Goal: Task Accomplishment & Management: Manage account settings

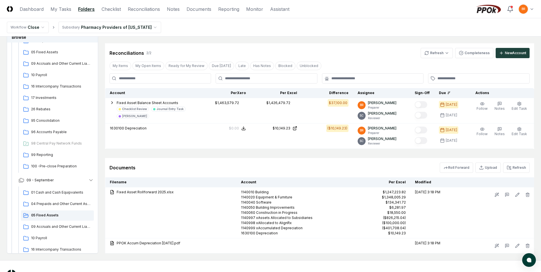
scroll to position [248, 0]
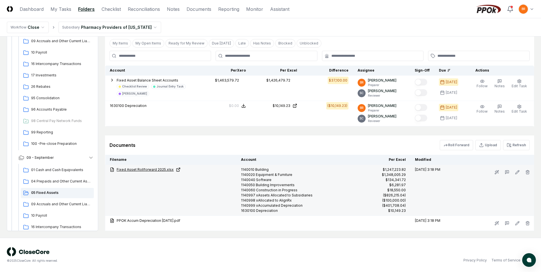
click at [148, 170] on link "Fixed Asset Rollforward 2025.xlsx" at bounding box center [171, 169] width 122 height 5
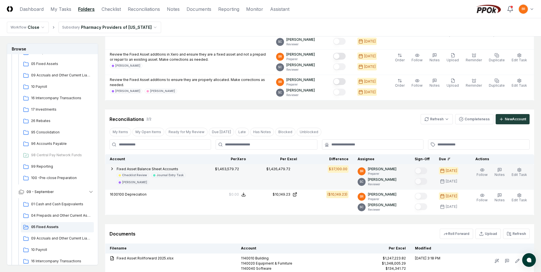
scroll to position [105, 0]
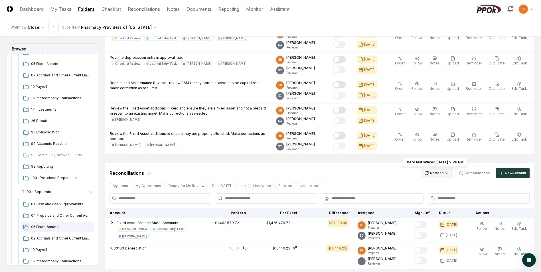
click at [442, 173] on html "CloseCore Dashboard My Tasks Folders Checklist Reconciliations Notes Documents …" at bounding box center [270, 155] width 541 height 520
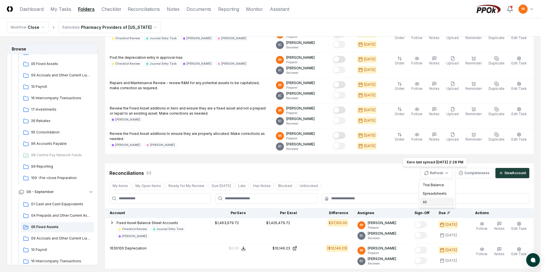
click at [427, 202] on div "All" at bounding box center [438, 202] width 34 height 9
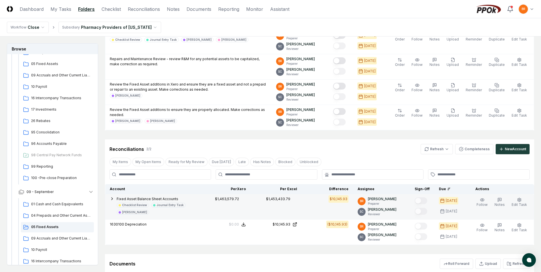
scroll to position [219, 0]
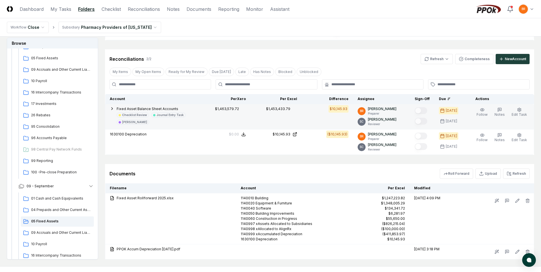
click at [114, 109] on icon "button" at bounding box center [112, 108] width 5 height 5
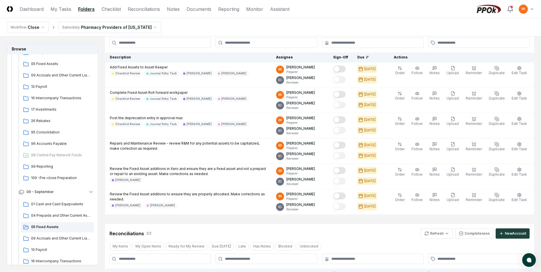
scroll to position [0, 0]
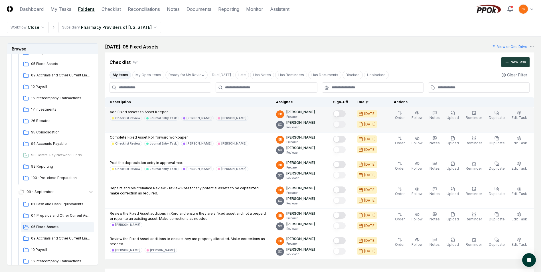
click at [343, 113] on button "Mark complete" at bounding box center [339, 113] width 13 height 7
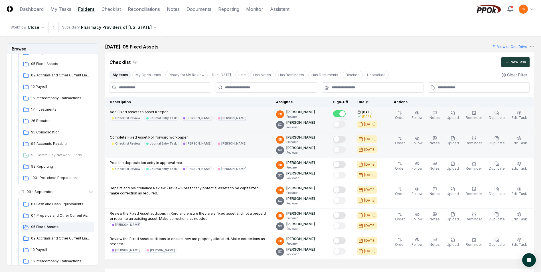
click at [344, 139] on button "Mark complete" at bounding box center [339, 139] width 13 height 7
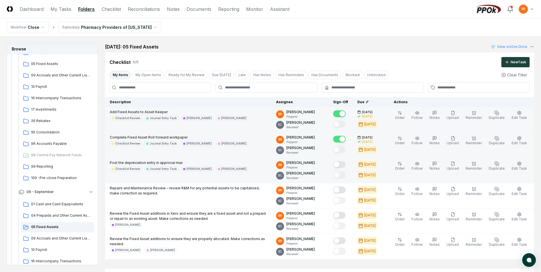
click at [342, 164] on button "Mark complete" at bounding box center [339, 164] width 13 height 7
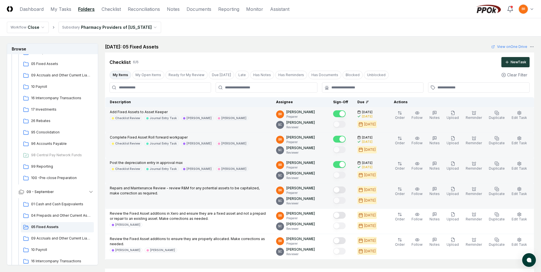
click at [343, 190] on button "Mark complete" at bounding box center [339, 190] width 13 height 7
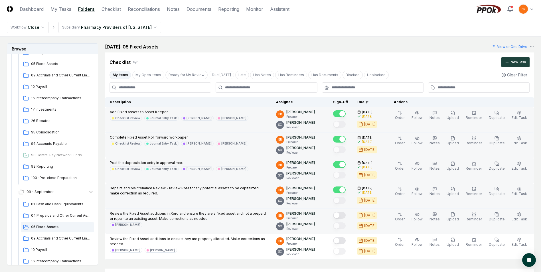
click at [343, 215] on button "Mark complete" at bounding box center [339, 215] width 13 height 7
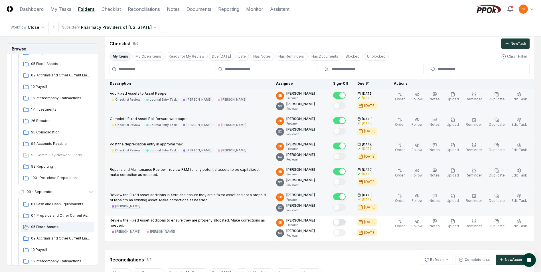
scroll to position [29, 0]
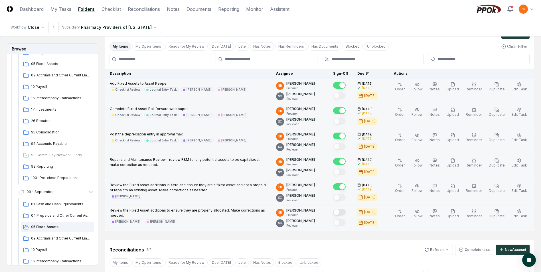
click at [343, 213] on button "Mark complete" at bounding box center [339, 212] width 13 height 7
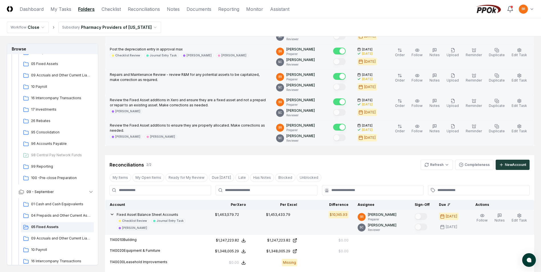
scroll to position [114, 0]
click at [112, 213] on icon "button" at bounding box center [112, 214] width 5 height 5
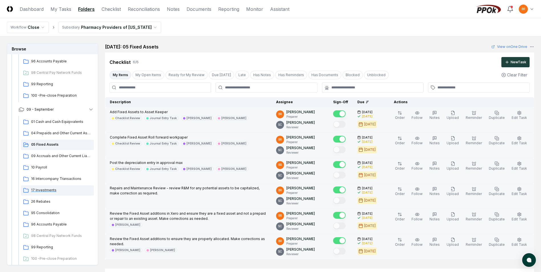
scroll to position [143, 0]
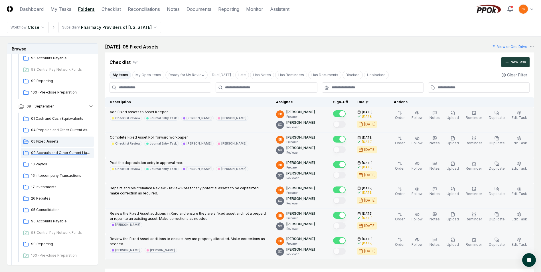
click at [48, 152] on span "09 Accruals and Other Current Liabilities" at bounding box center [61, 152] width 60 height 5
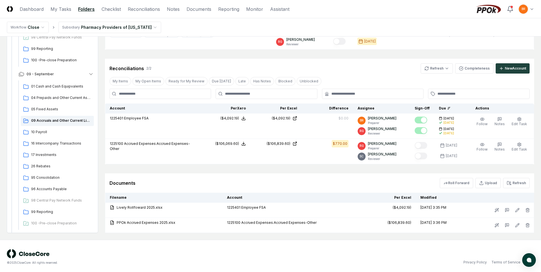
scroll to position [136, 0]
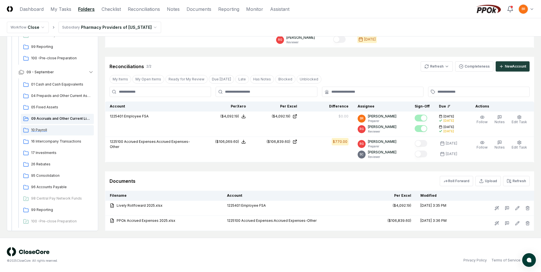
click at [42, 129] on span "10 Payroll" at bounding box center [61, 129] width 60 height 5
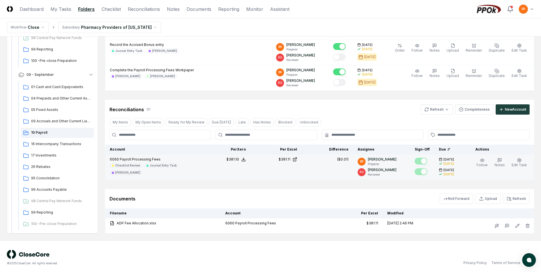
scroll to position [171, 0]
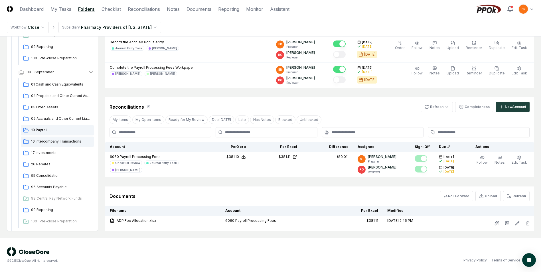
click at [55, 142] on span "16 Intercompany Transactions" at bounding box center [61, 141] width 60 height 5
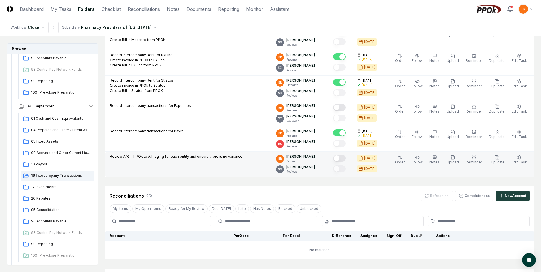
scroll to position [171, 0]
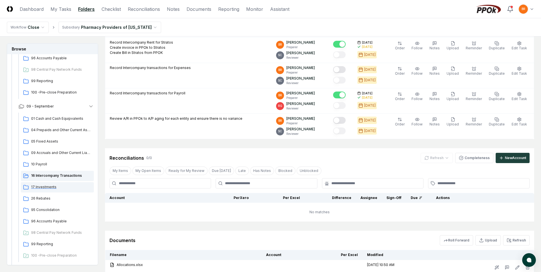
click at [51, 188] on span "17 Investments" at bounding box center [61, 187] width 60 height 5
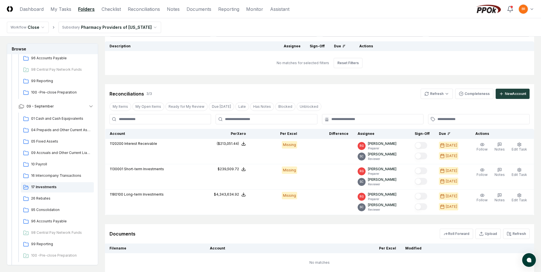
scroll to position [57, 0]
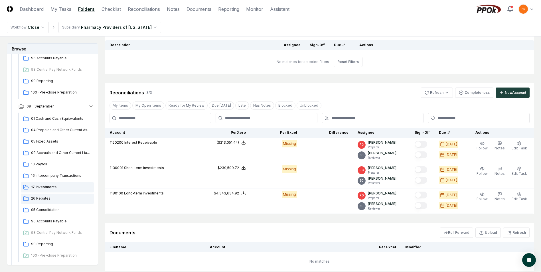
click at [46, 198] on span "26 Rebates" at bounding box center [61, 198] width 60 height 5
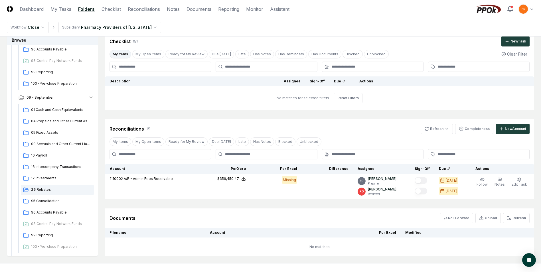
scroll to position [46, 0]
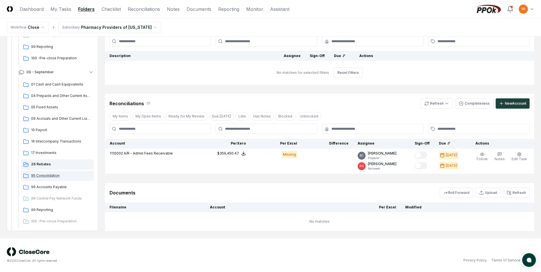
click at [46, 176] on span "95 Consolidation" at bounding box center [61, 175] width 60 height 5
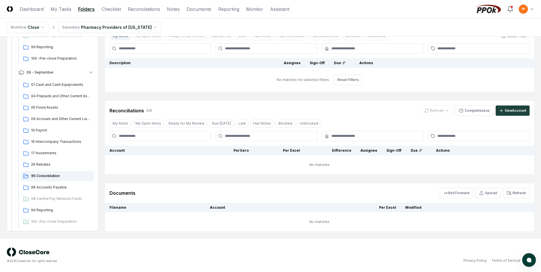
scroll to position [39, 0]
click at [52, 188] on span "96 Accounts Payable" at bounding box center [61, 187] width 60 height 5
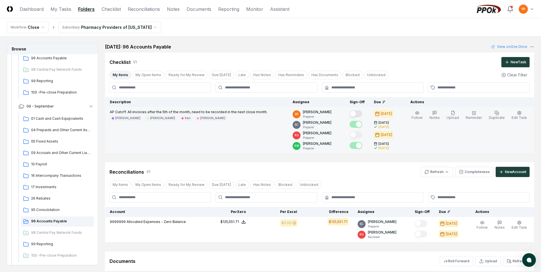
click at [358, 112] on button "Mark complete" at bounding box center [356, 113] width 13 height 7
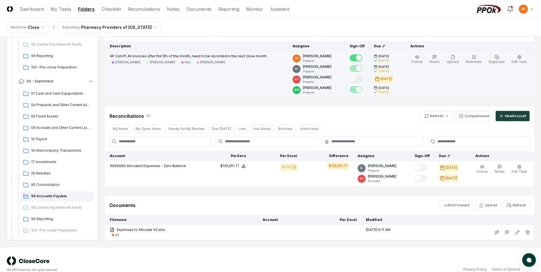
scroll to position [57, 0]
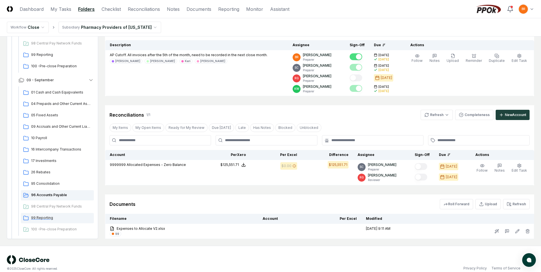
click at [44, 219] on span "99 Reporting" at bounding box center [61, 217] width 60 height 5
